Goal: Download file/media

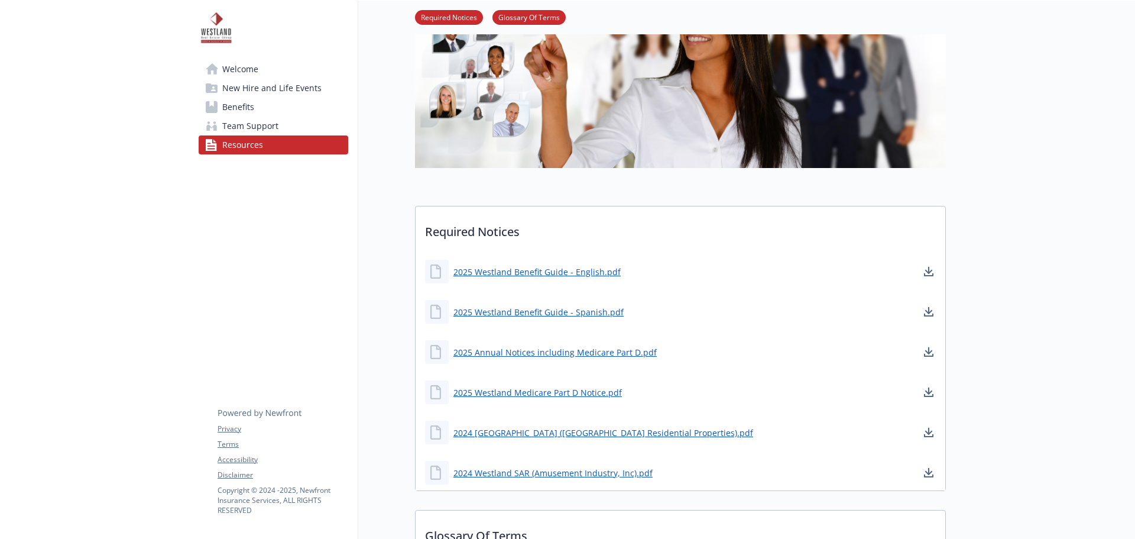
scroll to position [173, 0]
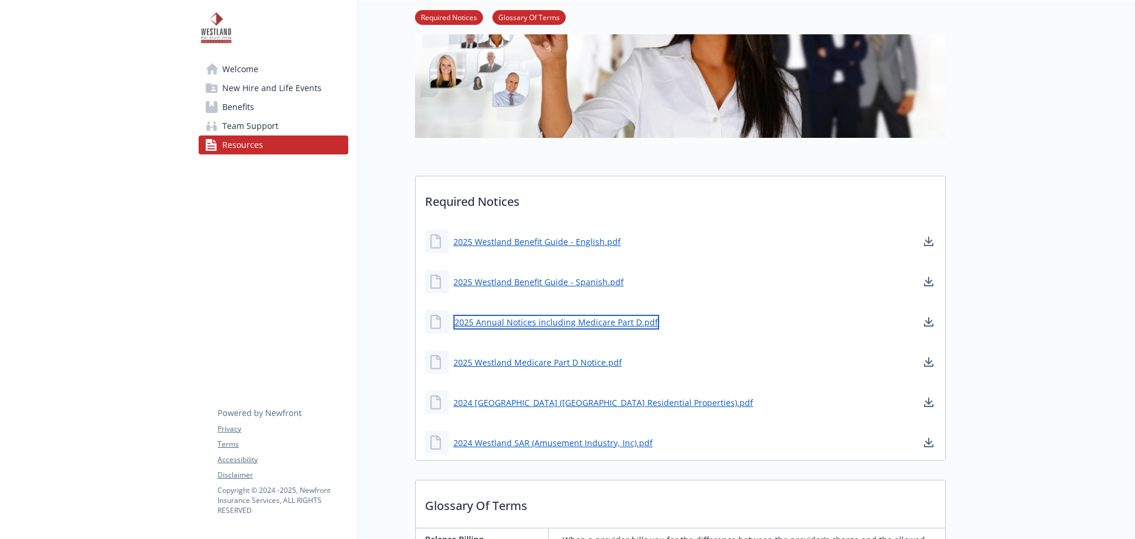
click at [553, 322] on link "2025 Annual Notices including Medicare Part D.pdf" at bounding box center [556, 322] width 206 height 15
